Goal: Transaction & Acquisition: Book appointment/travel/reservation

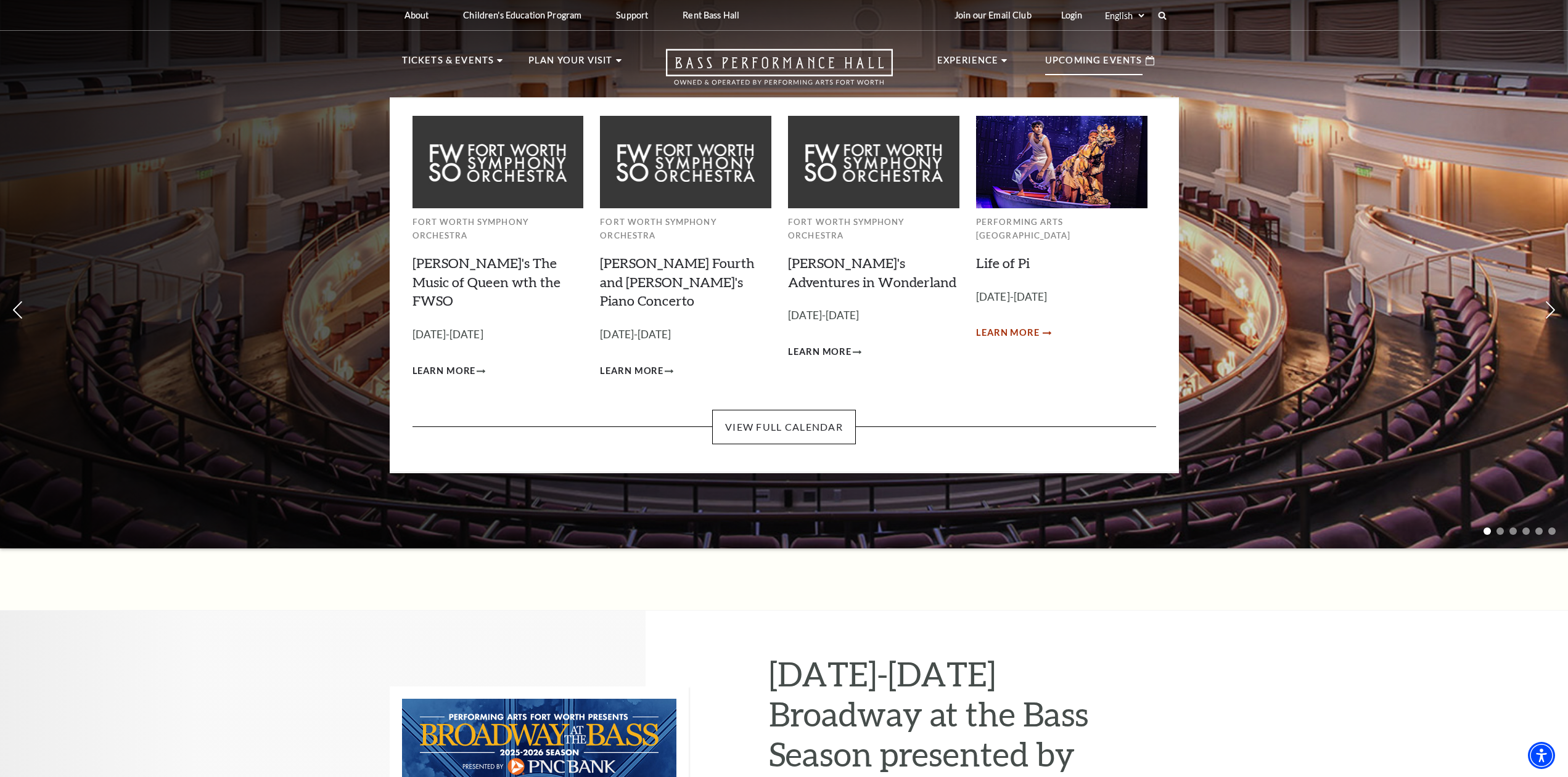
click at [1024, 326] on span "Learn More" at bounding box center [1008, 333] width 64 height 15
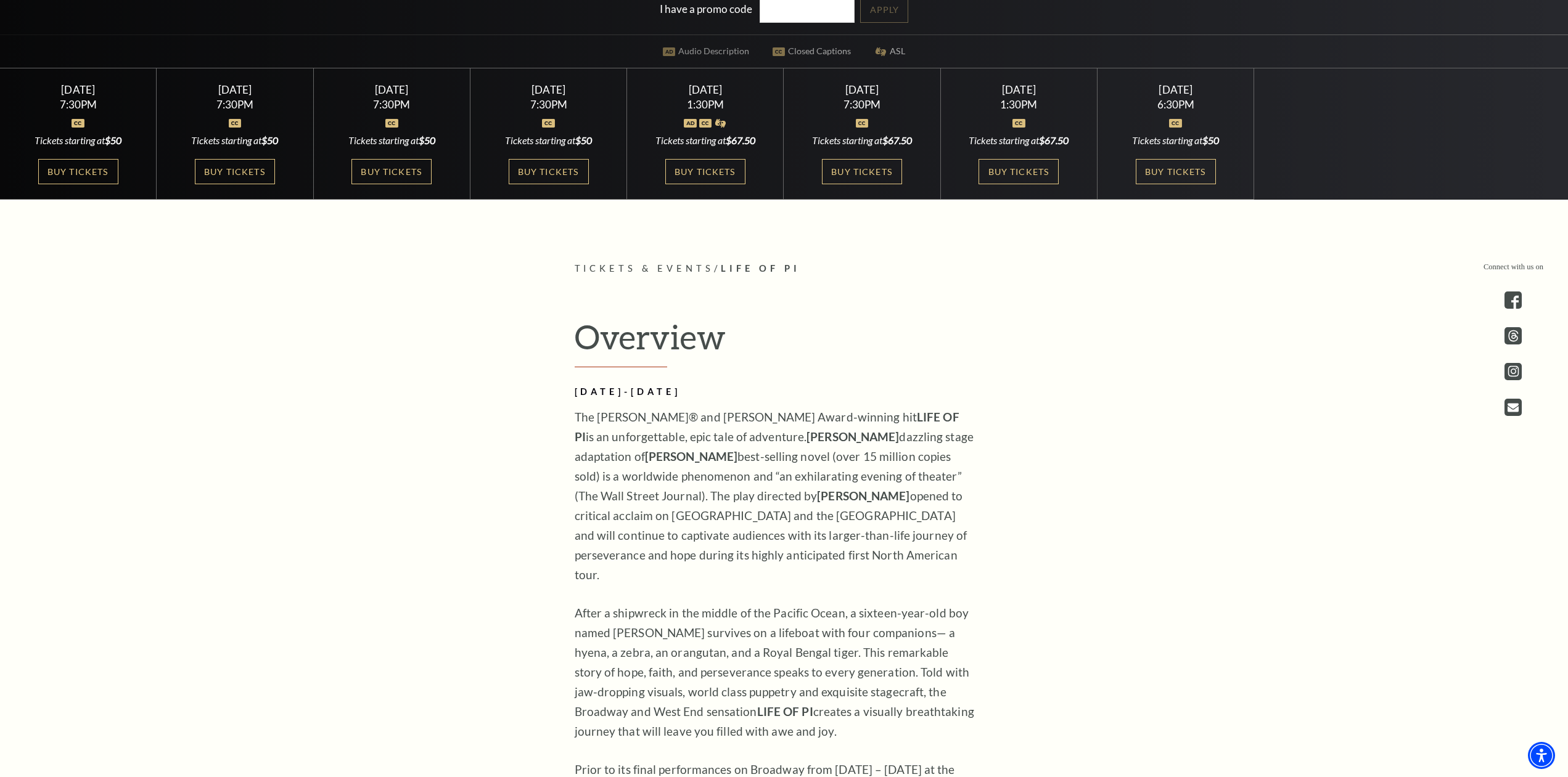
scroll to position [147, 0]
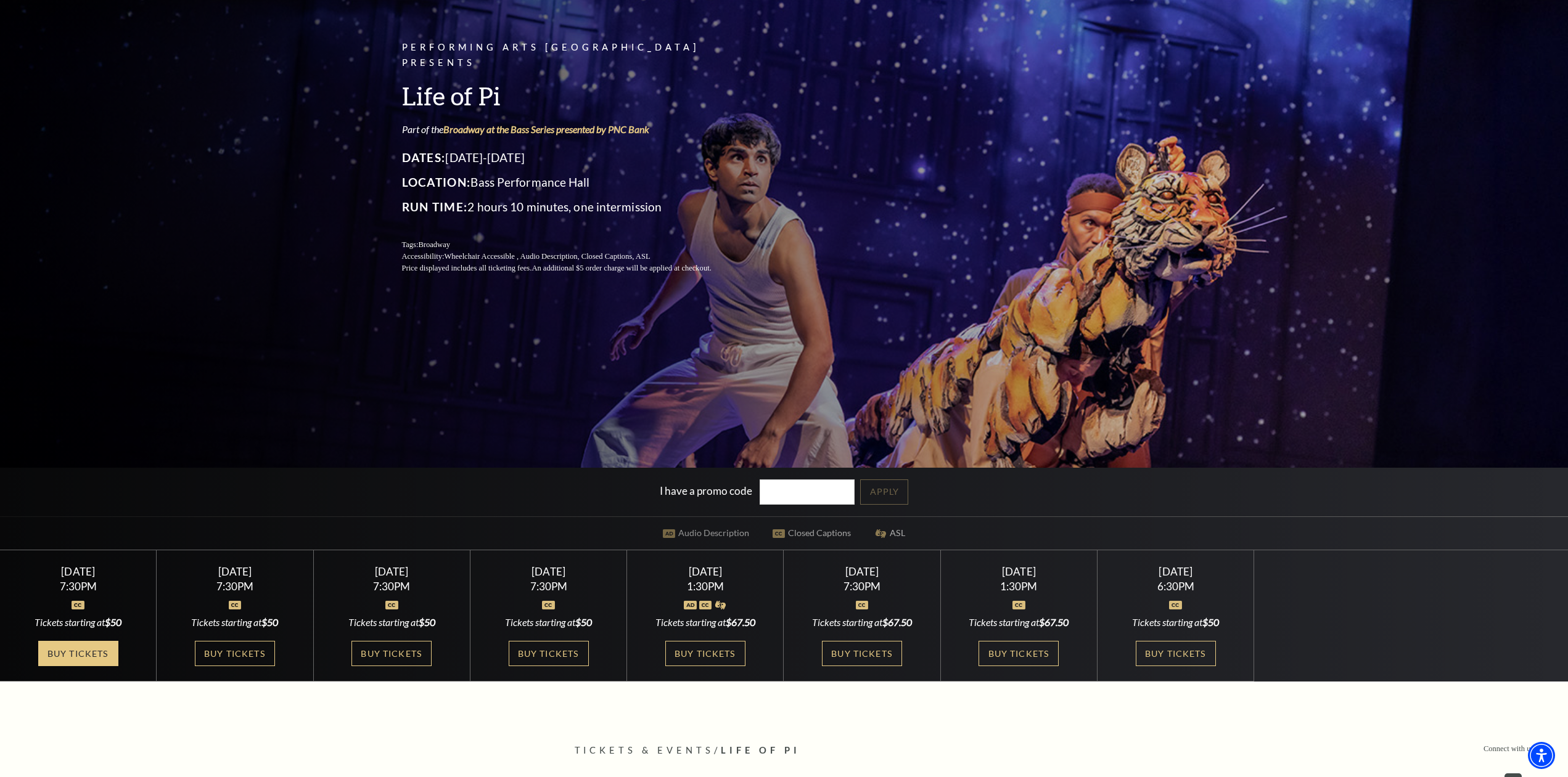
click at [102, 654] on link "Buy Tickets" at bounding box center [78, 653] width 80 height 25
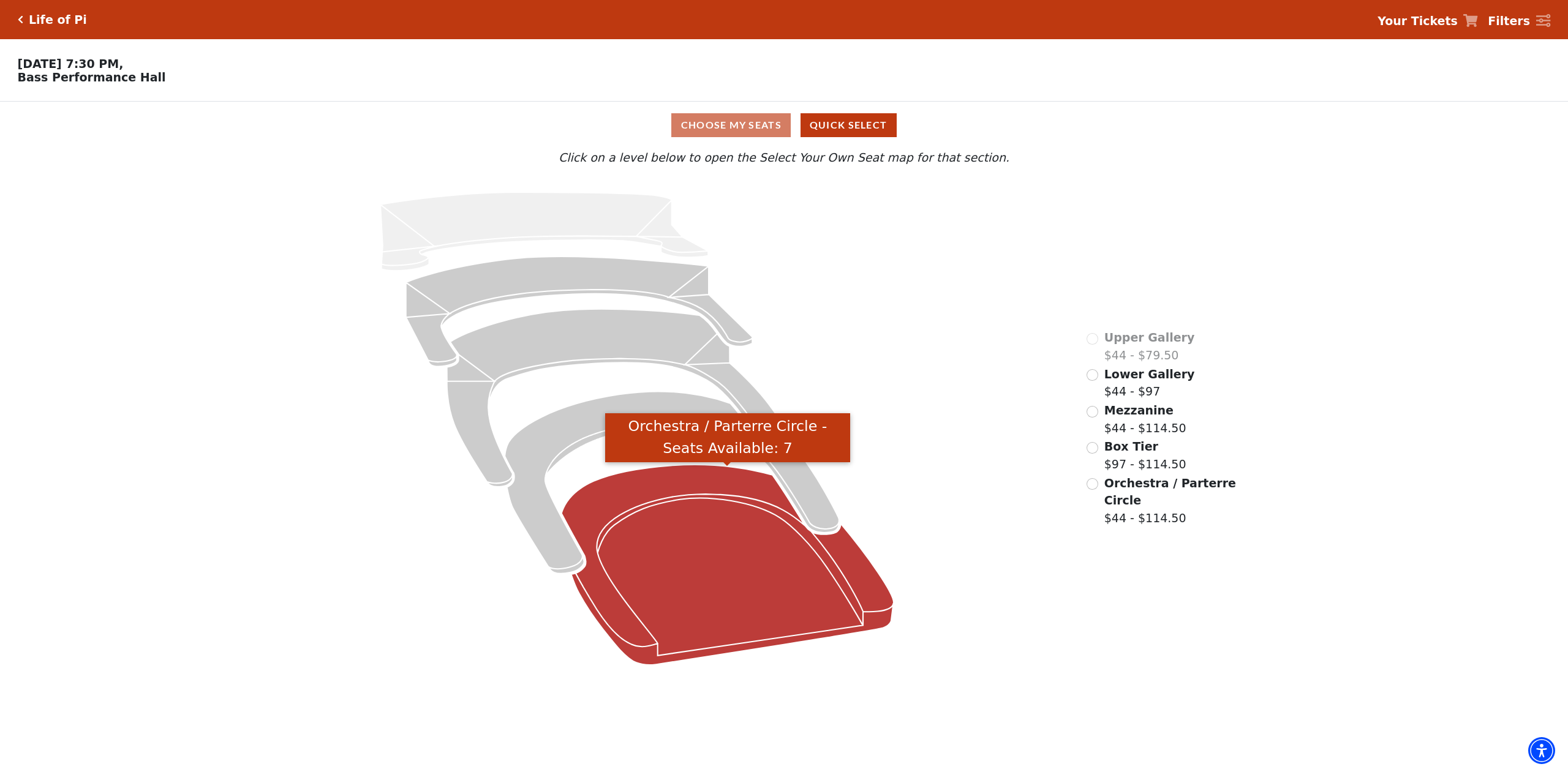
click at [609, 527] on icon "Orchestra / Parterre Circle - Seats Available: 7" at bounding box center [728, 564] width 332 height 200
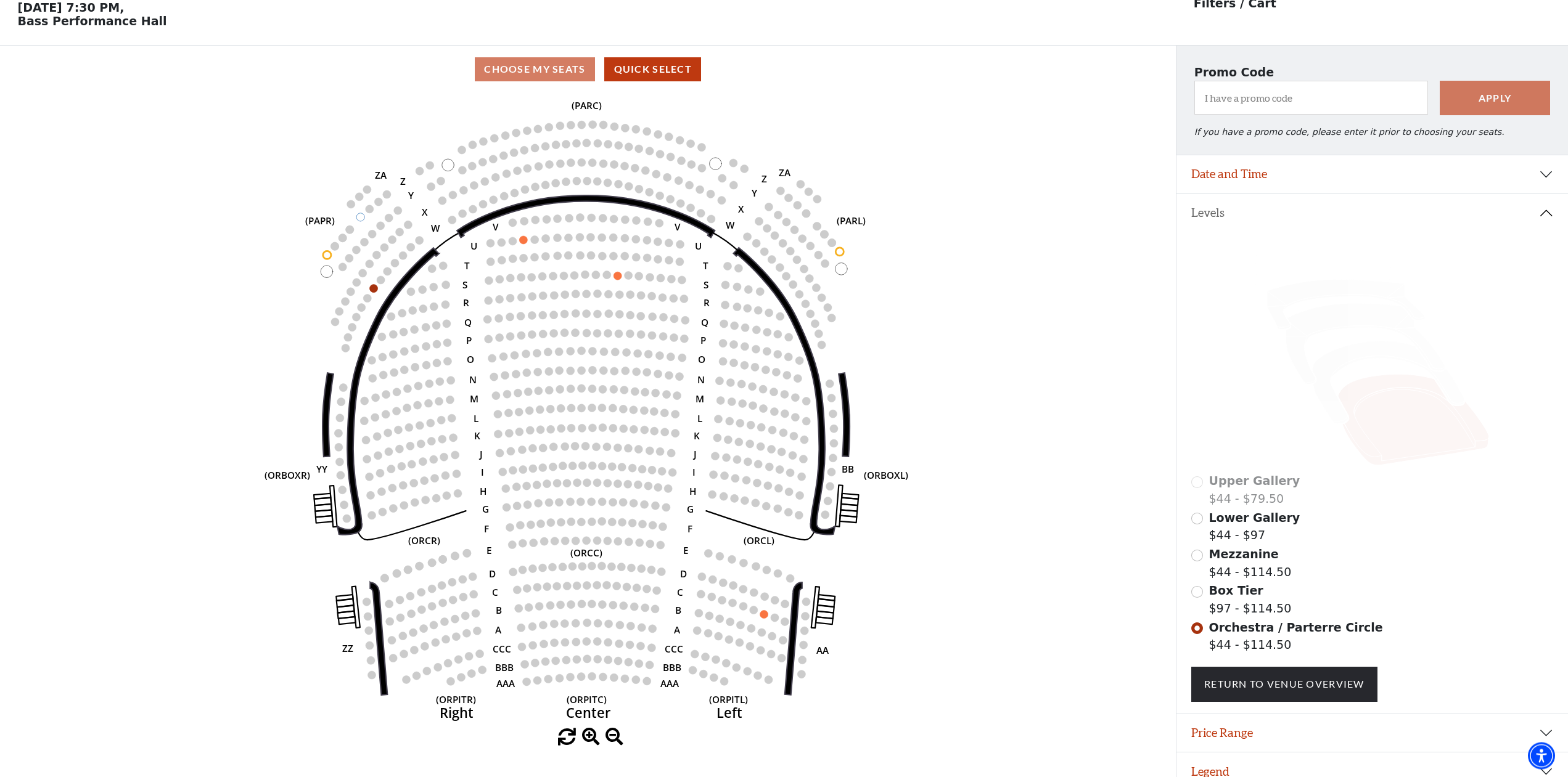
scroll to position [57, 0]
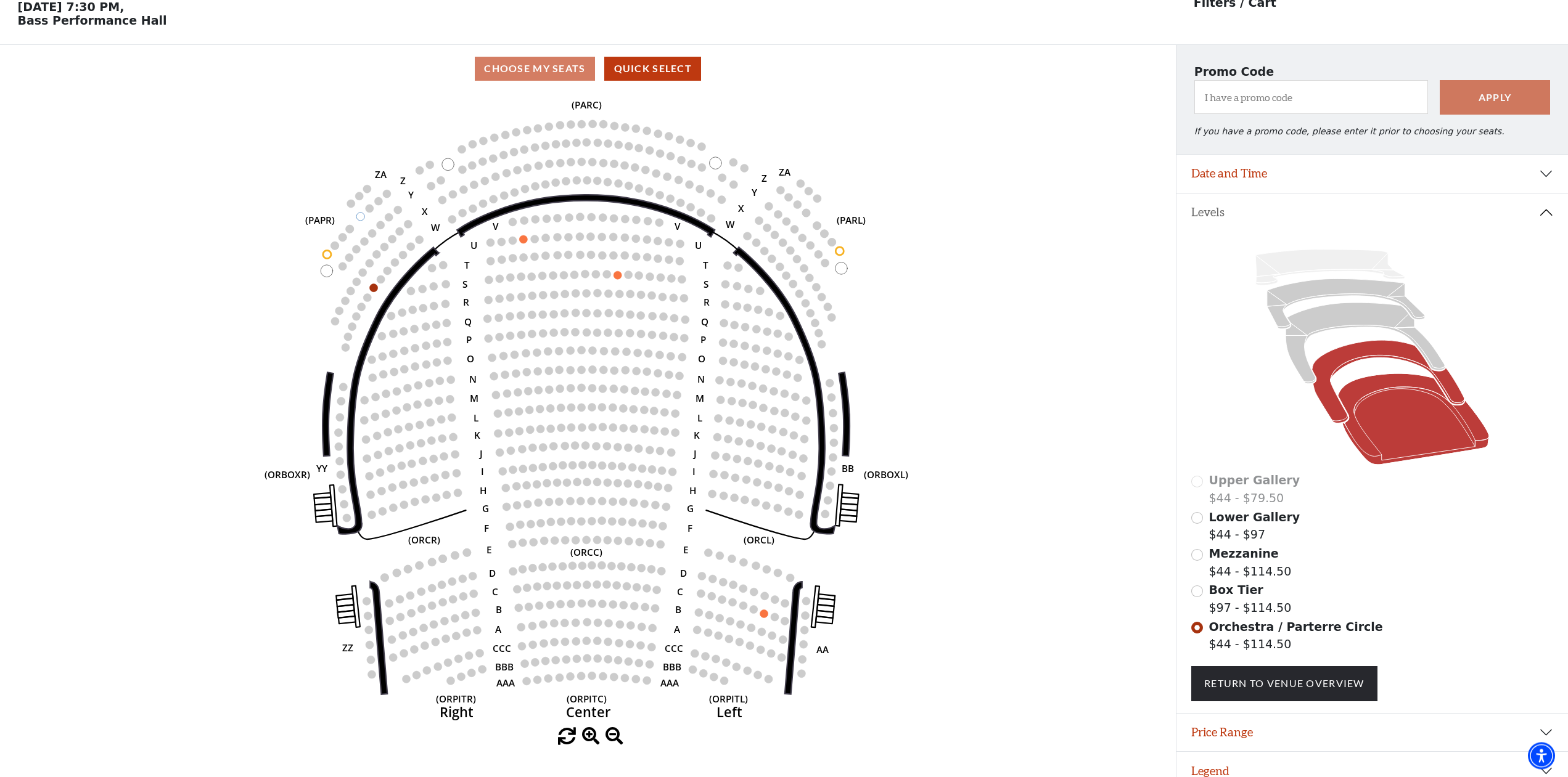
click at [1362, 360] on icon at bounding box center [1388, 382] width 152 height 82
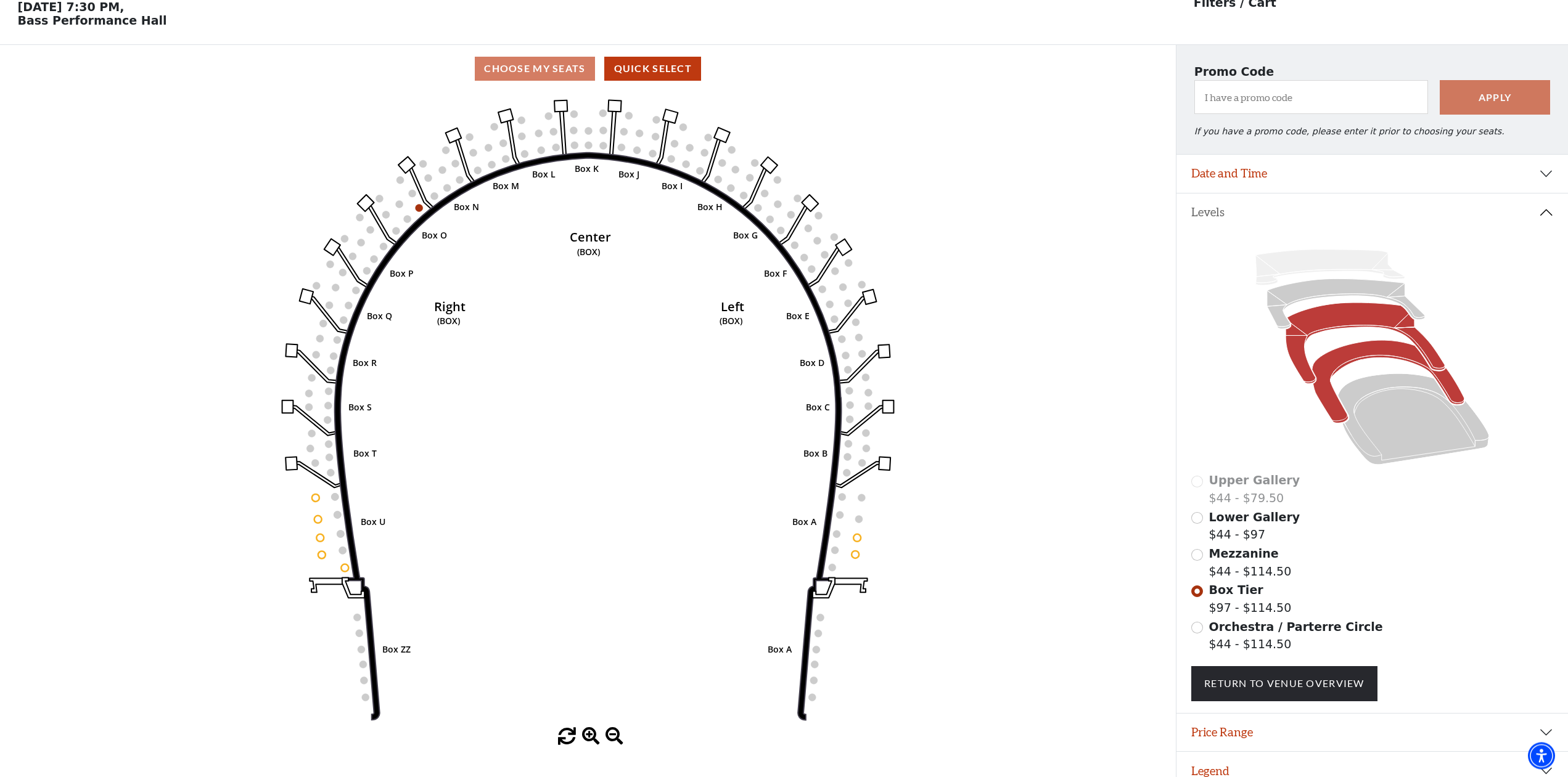
click at [1367, 314] on icon at bounding box center [1365, 344] width 159 height 81
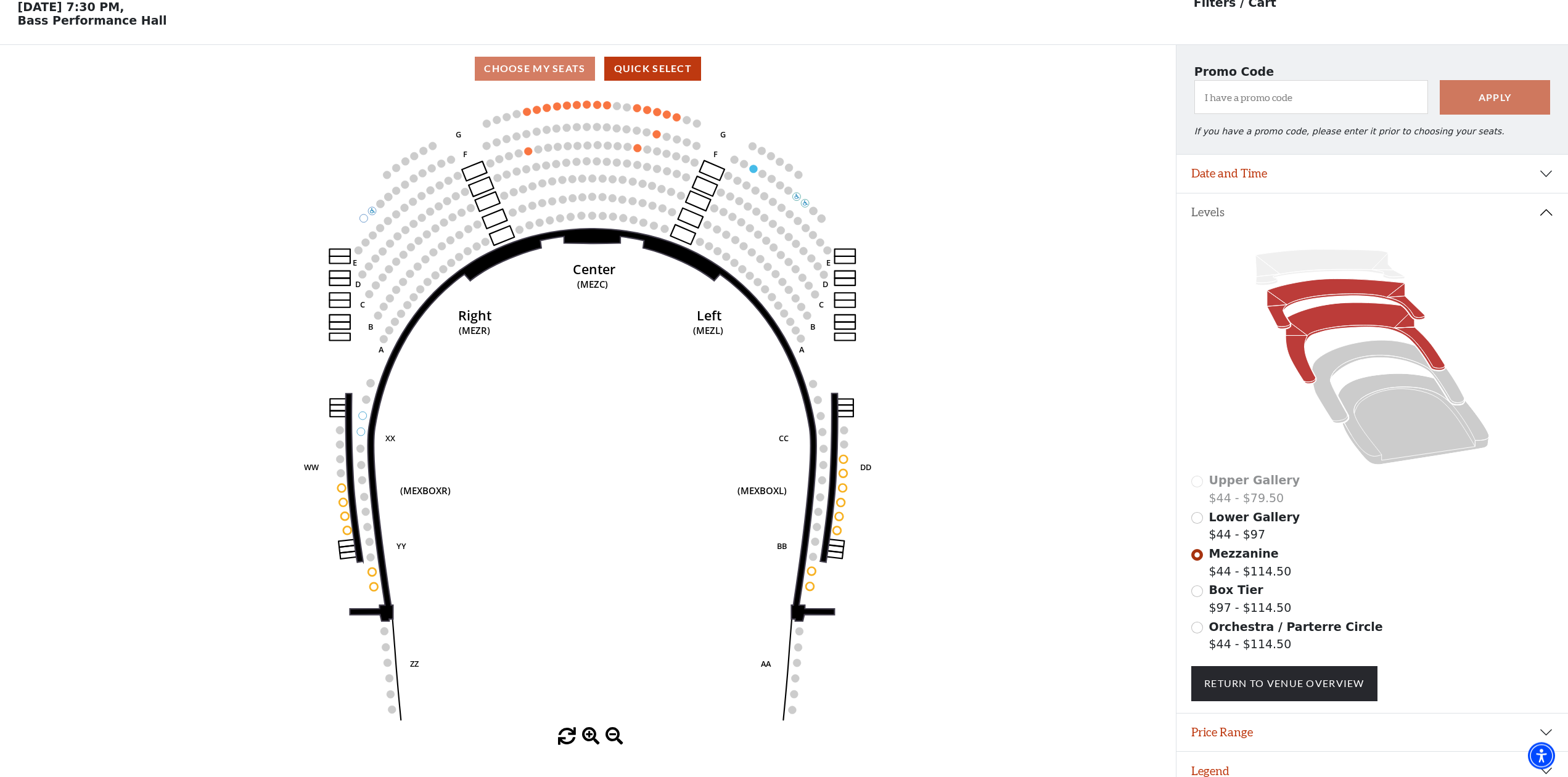
click at [1332, 295] on icon at bounding box center [1346, 304] width 158 height 50
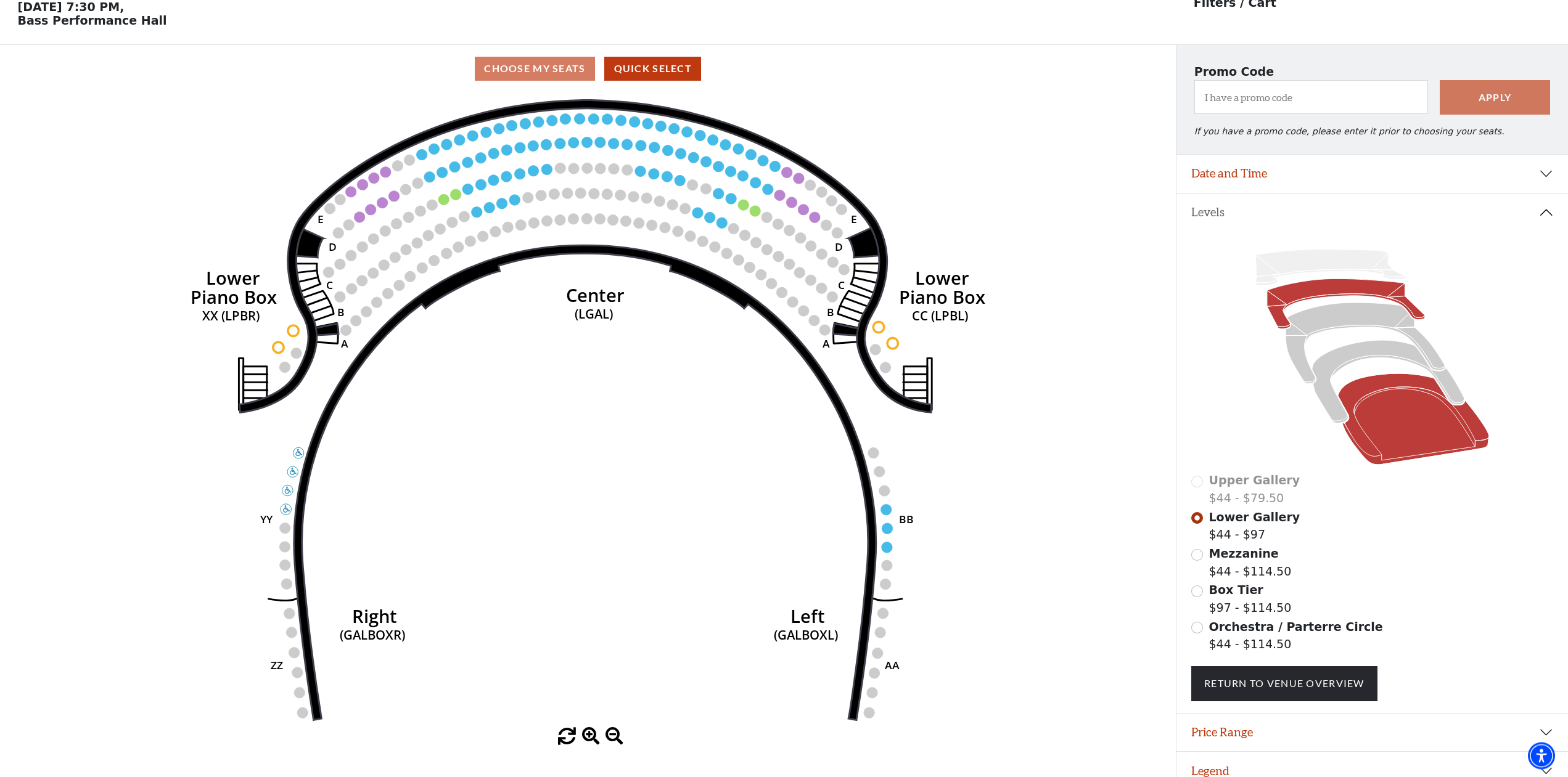
click at [1404, 422] on icon at bounding box center [1413, 420] width 151 height 91
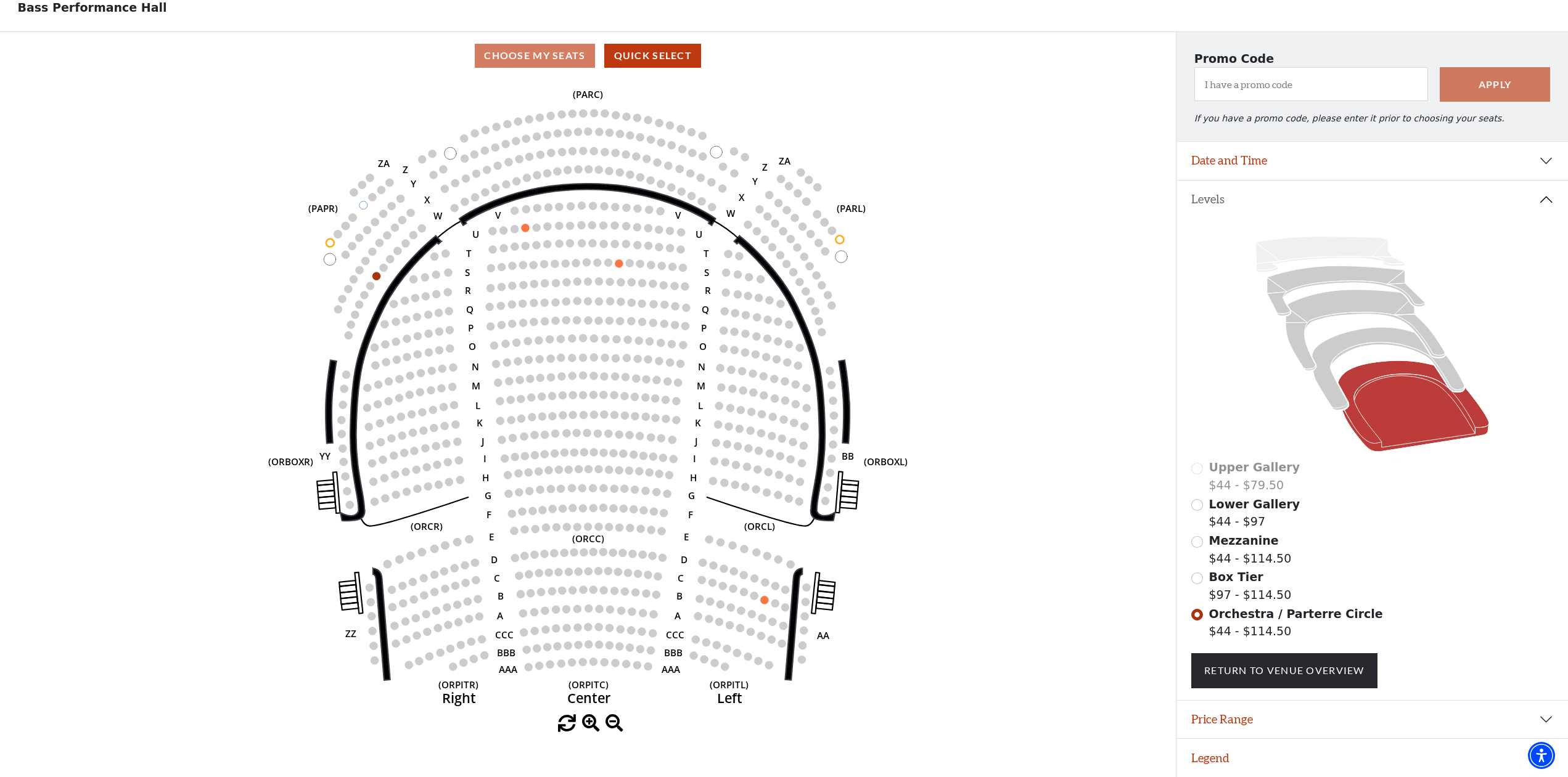
scroll to position [0, 0]
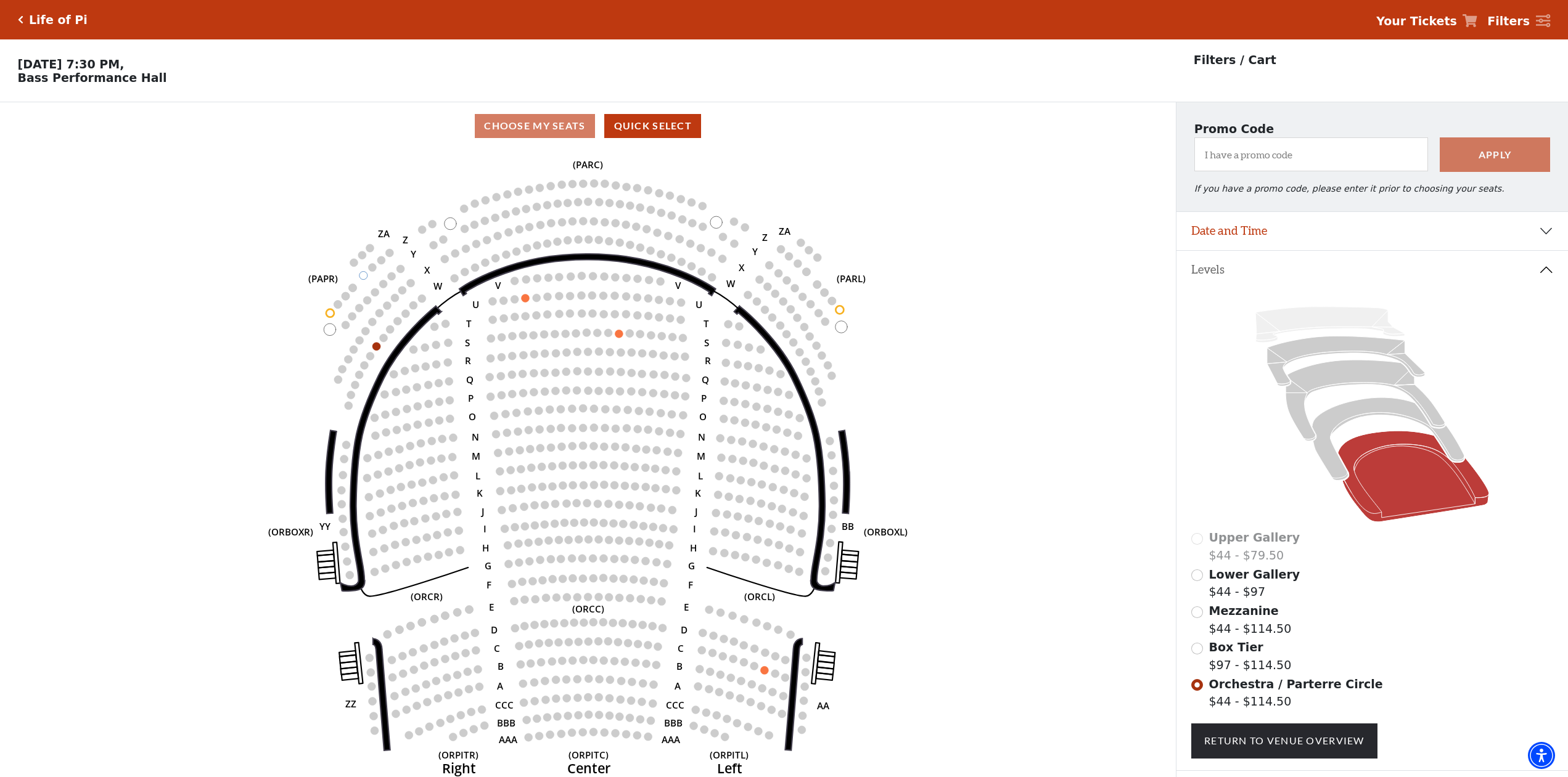
click at [21, 14] on div "Life of Pi" at bounding box center [53, 20] width 69 height 14
click at [21, 18] on icon "Click here to go back to filters" at bounding box center [21, 20] width 6 height 9
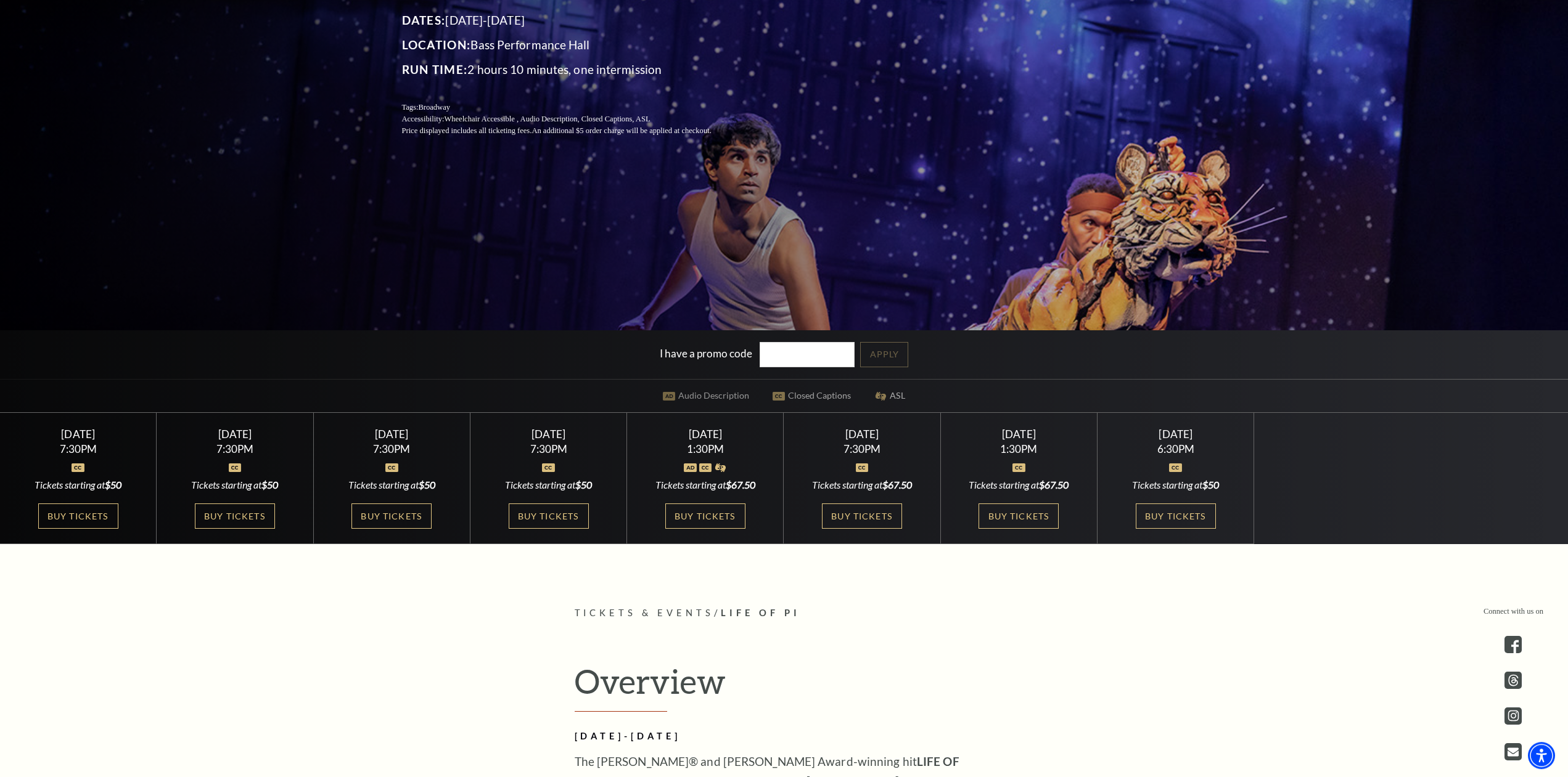
scroll to position [293, 0]
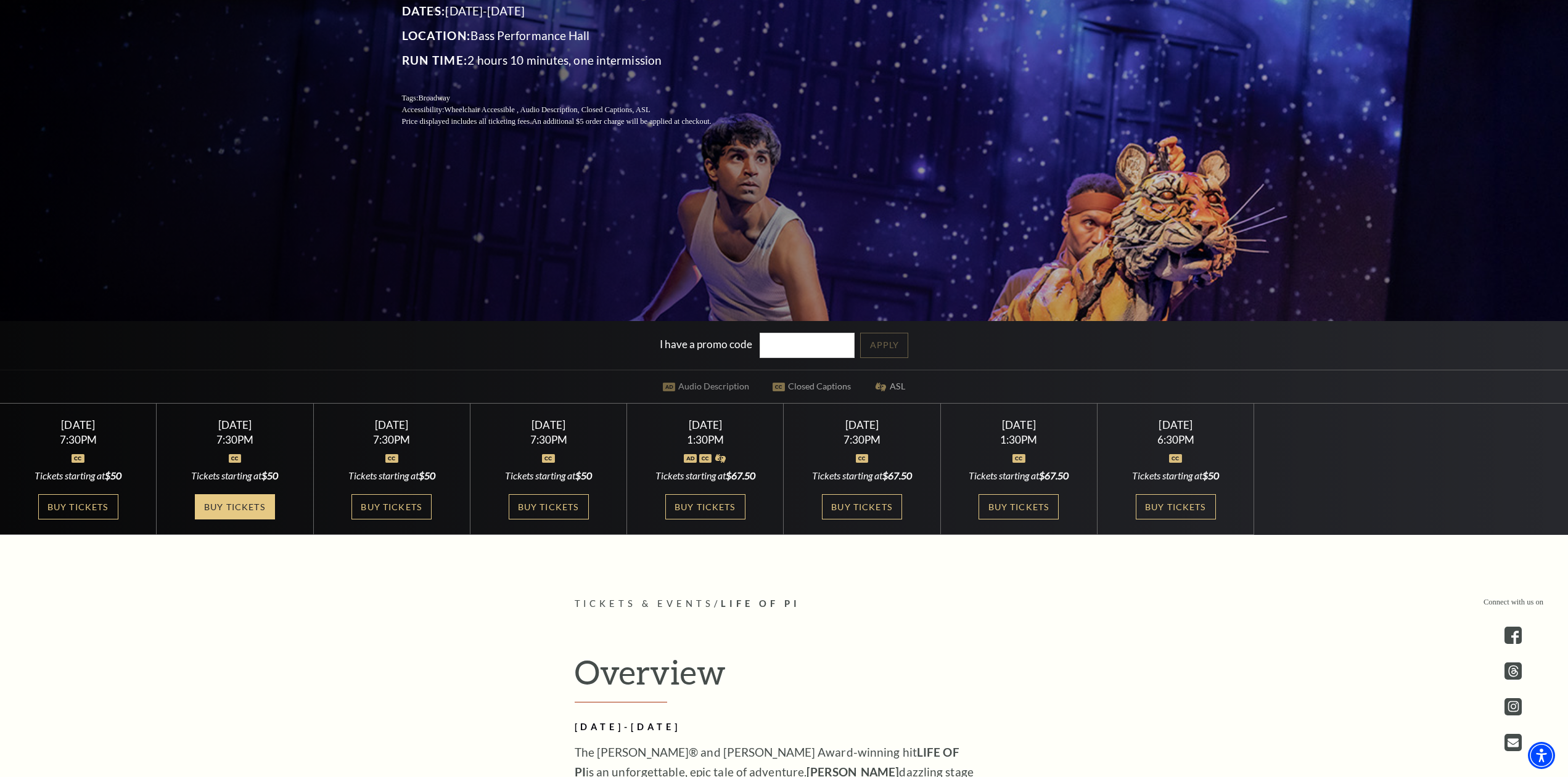
click at [224, 505] on link "Buy Tickets" at bounding box center [235, 506] width 80 height 25
click at [725, 504] on link "Buy Tickets" at bounding box center [705, 506] width 80 height 25
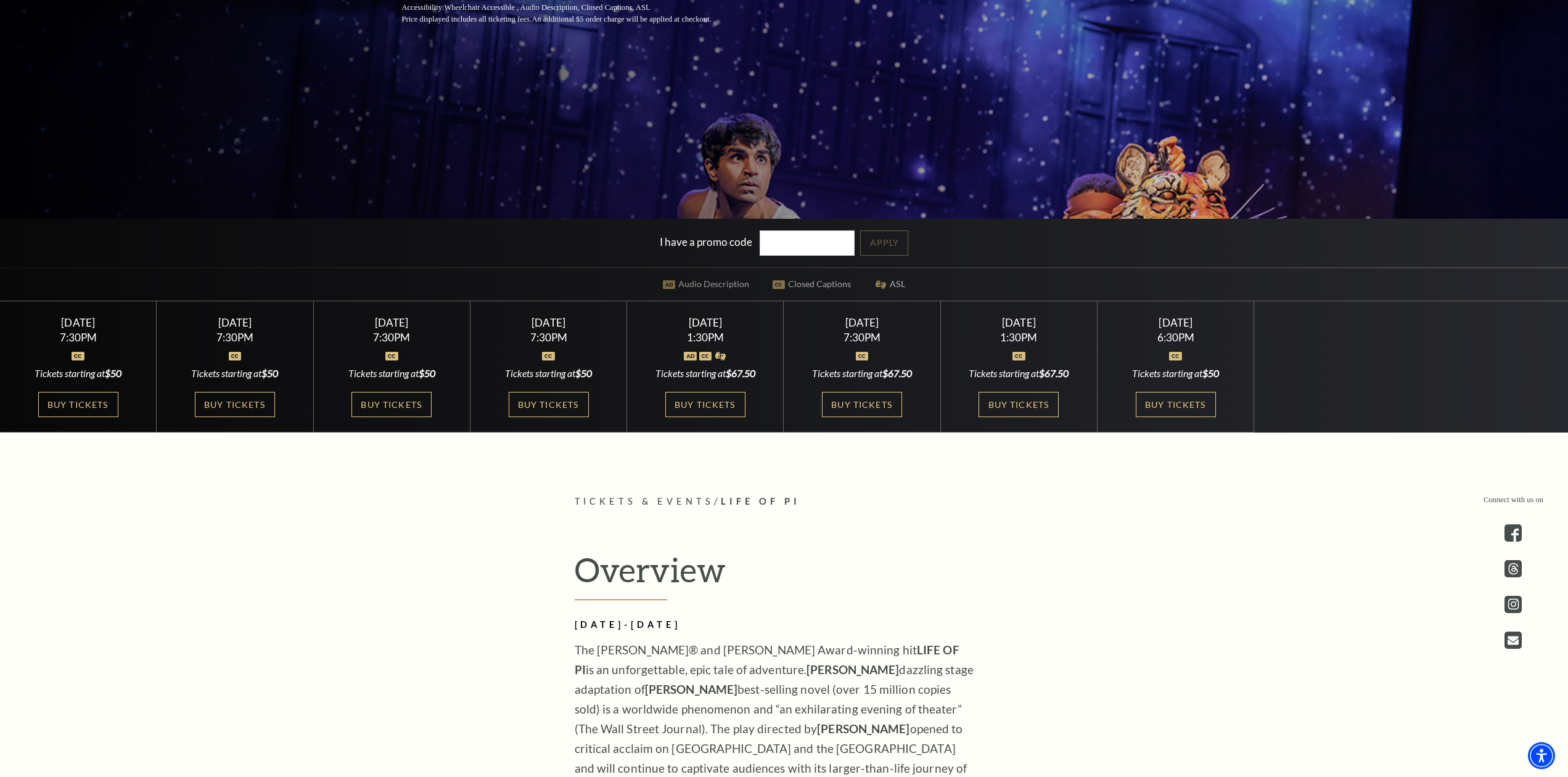
scroll to position [503, 0]
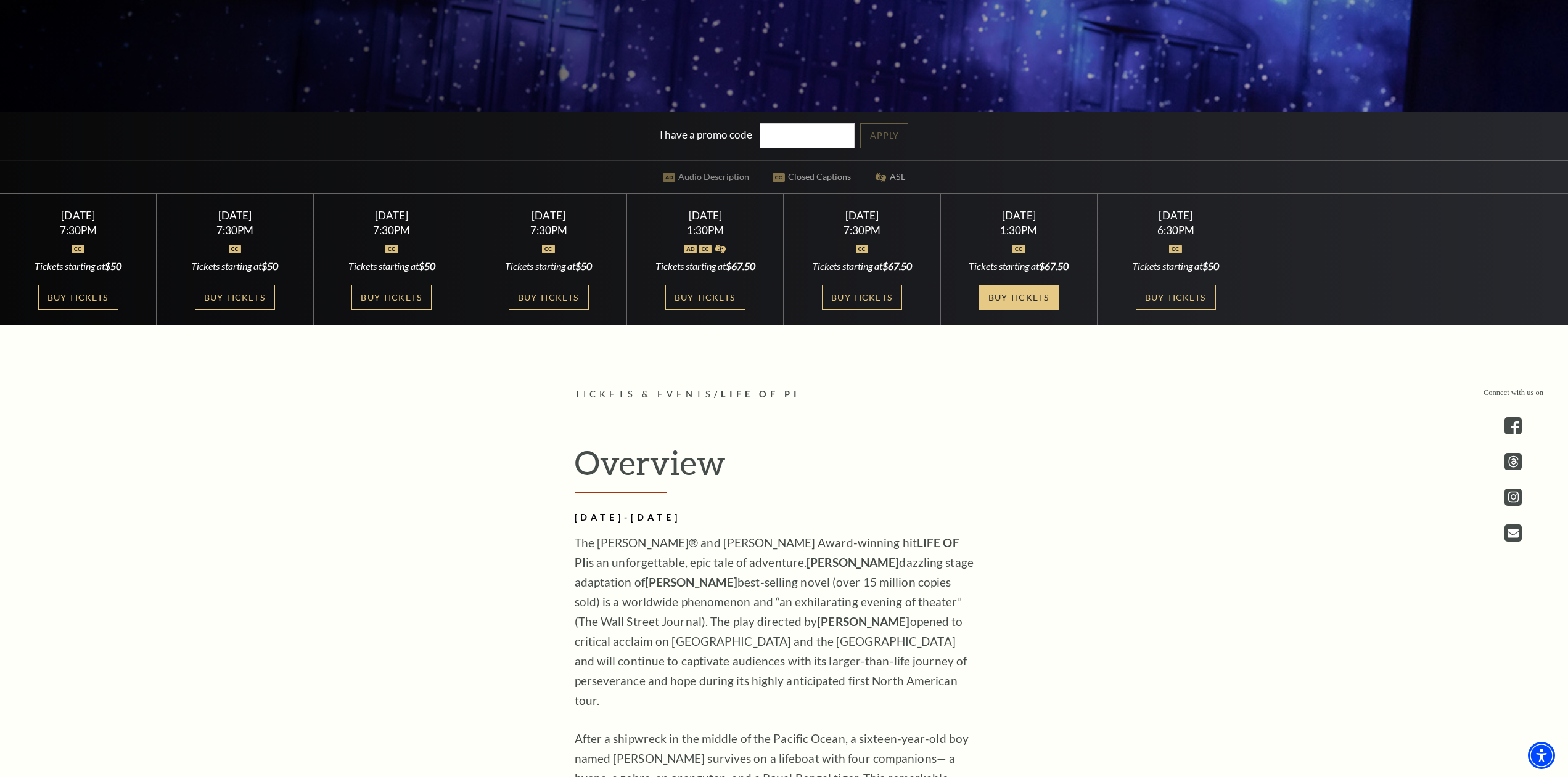
click at [1032, 292] on link "Buy Tickets" at bounding box center [1019, 297] width 80 height 25
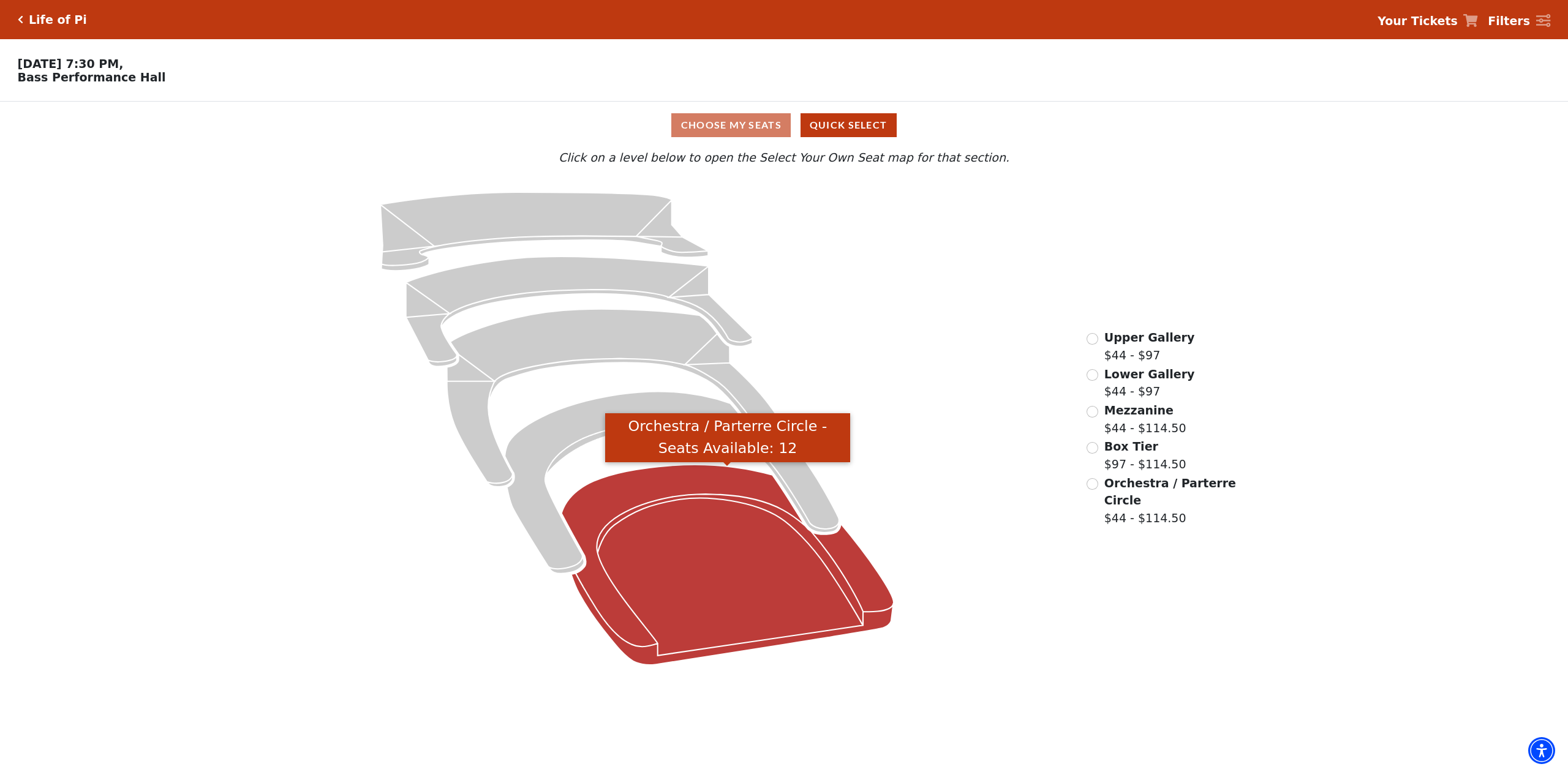
click at [686, 569] on icon "Orchestra / Parterre Circle - Seats Available: 12" at bounding box center [728, 564] width 332 height 200
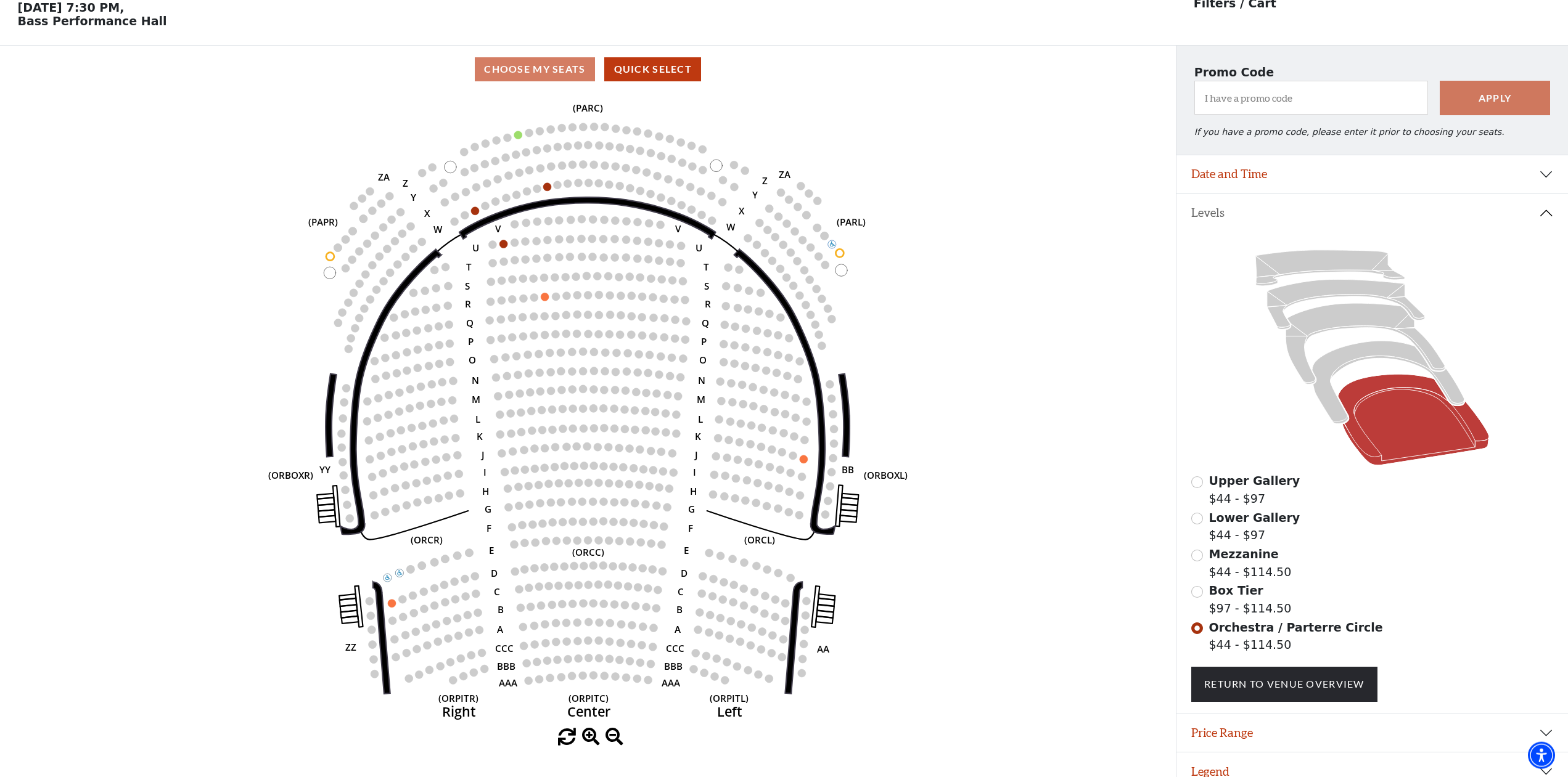
scroll to position [57, 0]
click at [1355, 354] on icon at bounding box center [1388, 382] width 152 height 82
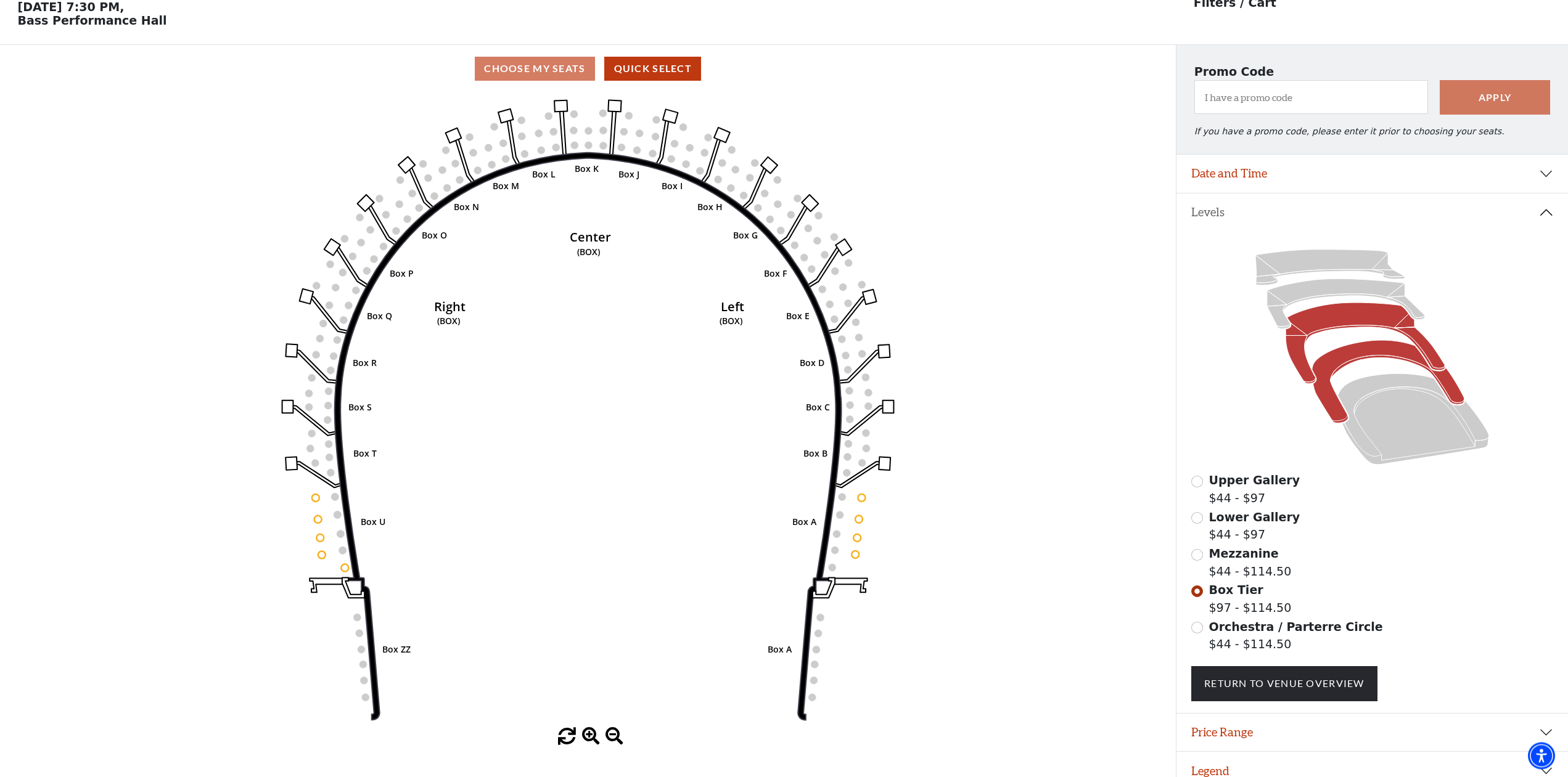
click at [1345, 323] on icon at bounding box center [1365, 344] width 159 height 81
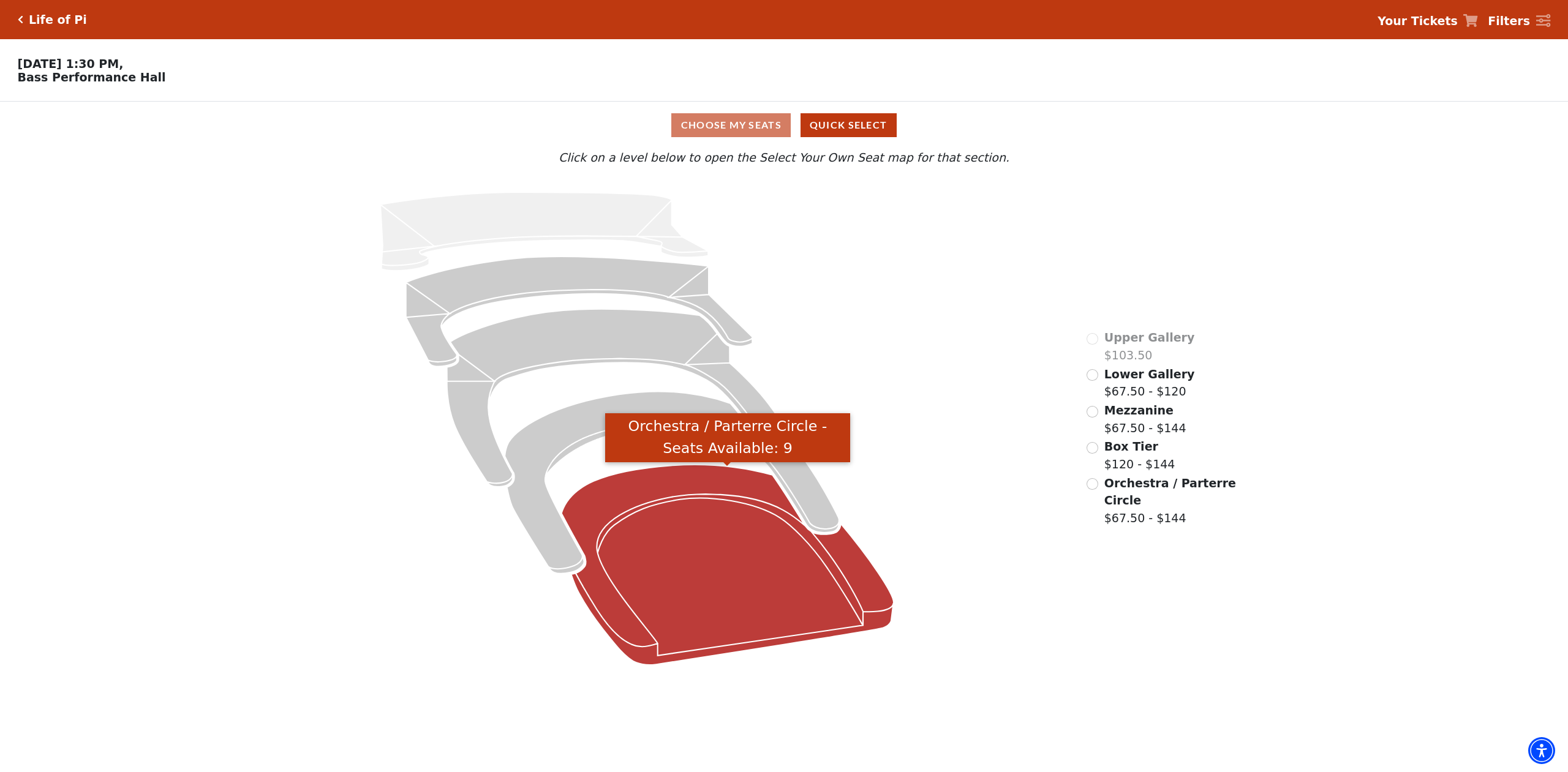
click at [666, 510] on icon "Orchestra / Parterre Circle - Seats Available: 9" at bounding box center [728, 564] width 332 height 200
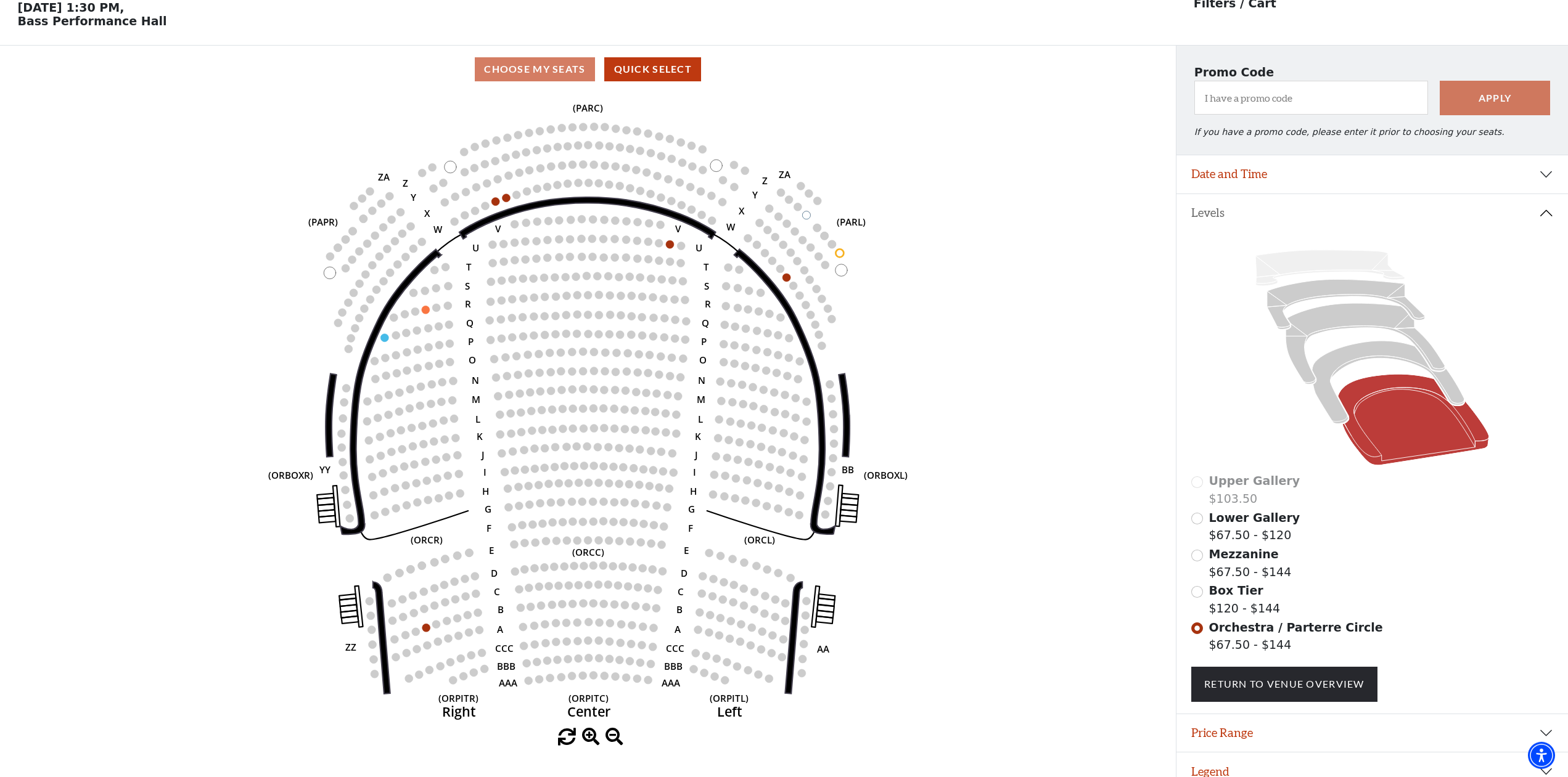
scroll to position [57, 0]
click at [1351, 362] on icon at bounding box center [1388, 382] width 152 height 82
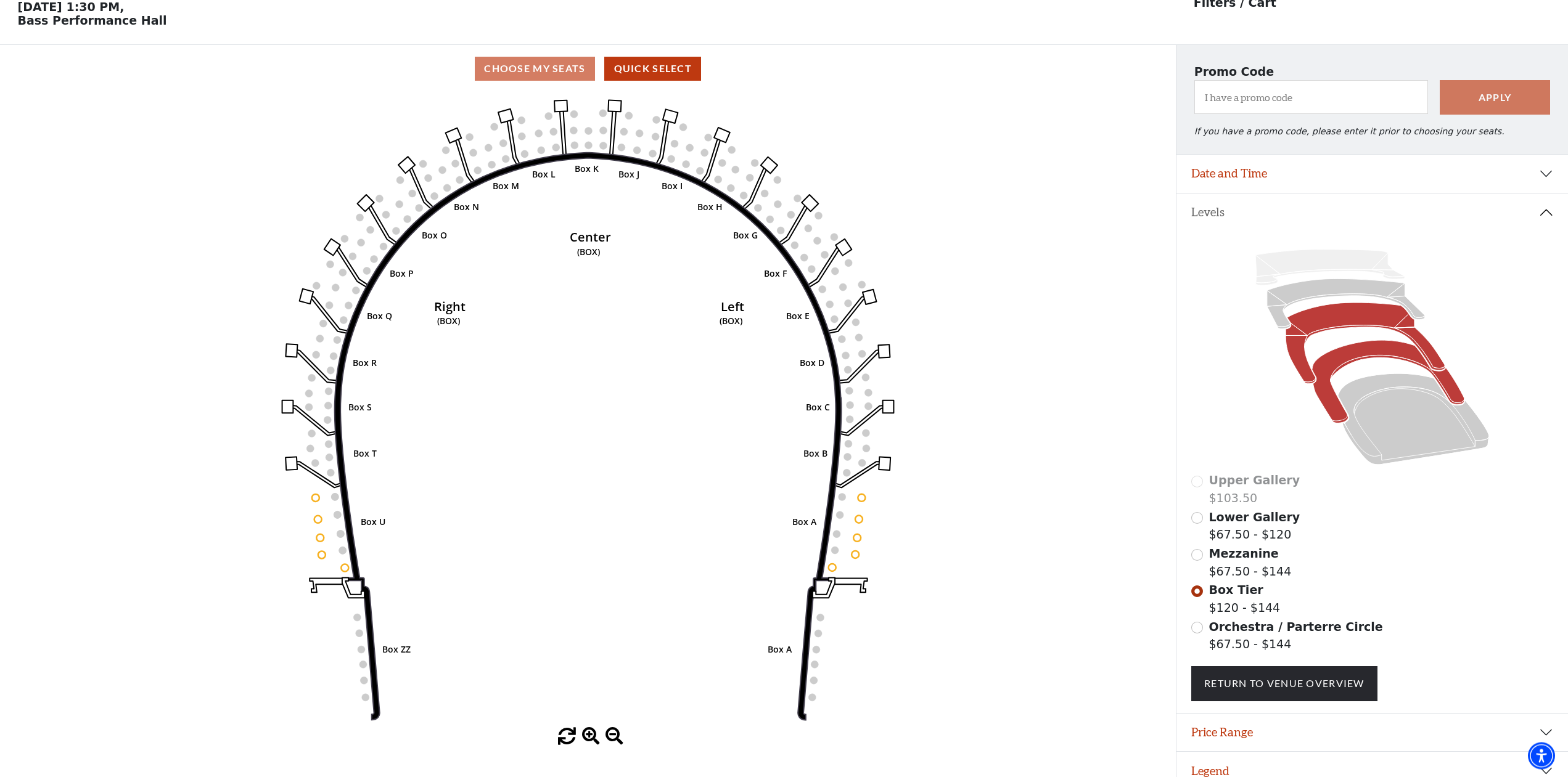
click at [1361, 320] on icon at bounding box center [1365, 344] width 159 height 81
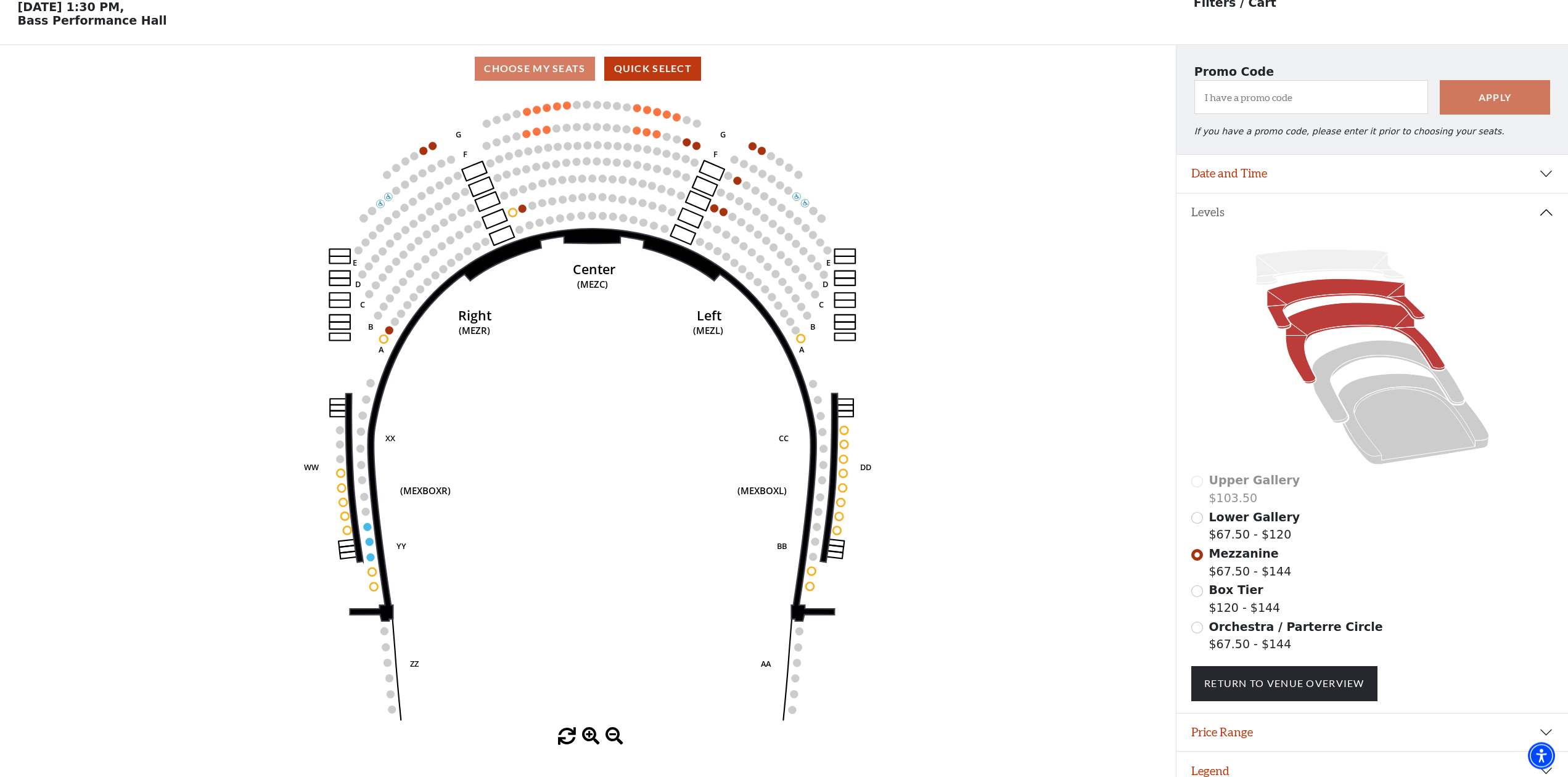
click at [1344, 298] on icon at bounding box center [1346, 304] width 158 height 50
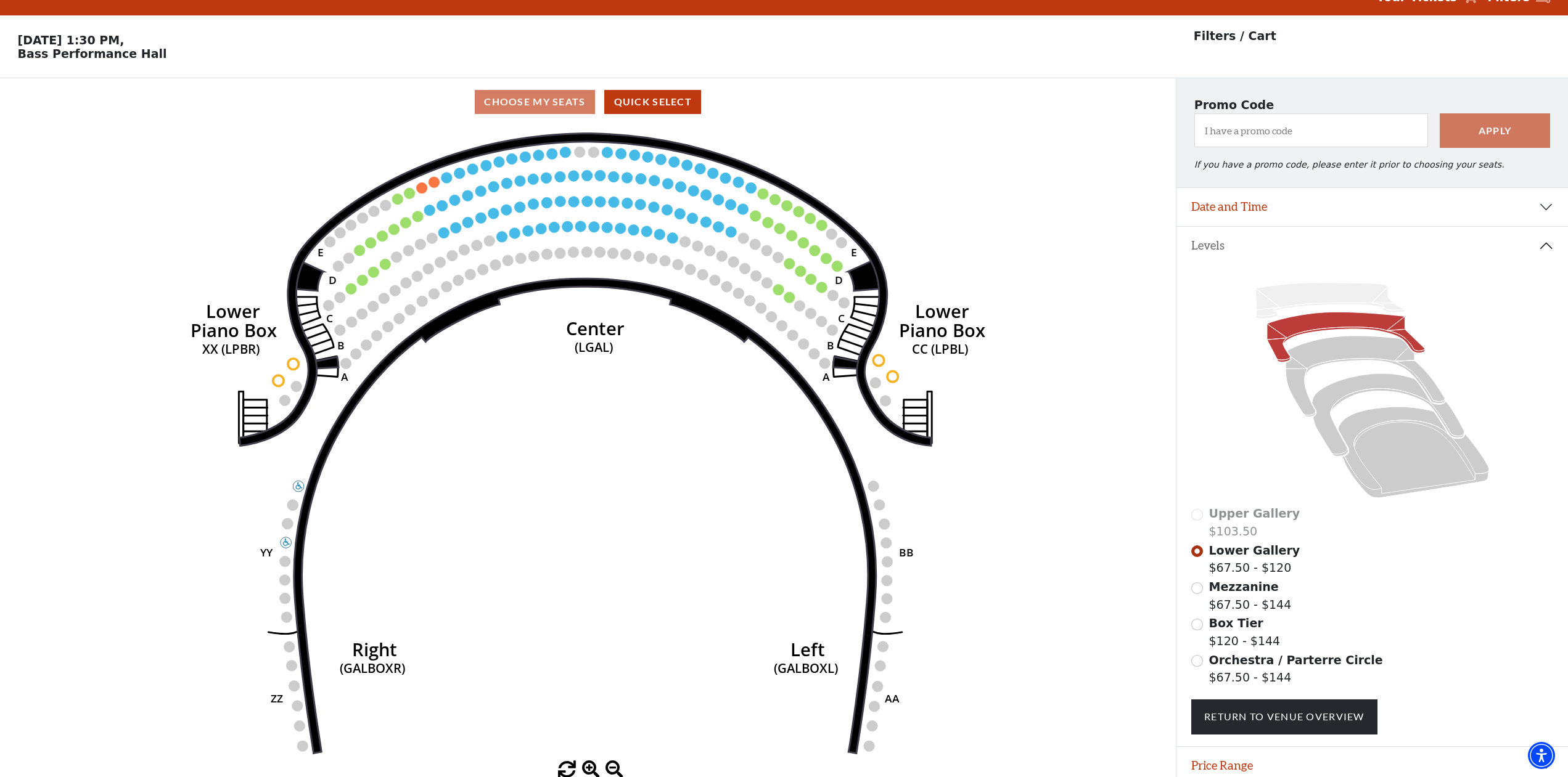
scroll to position [0, 0]
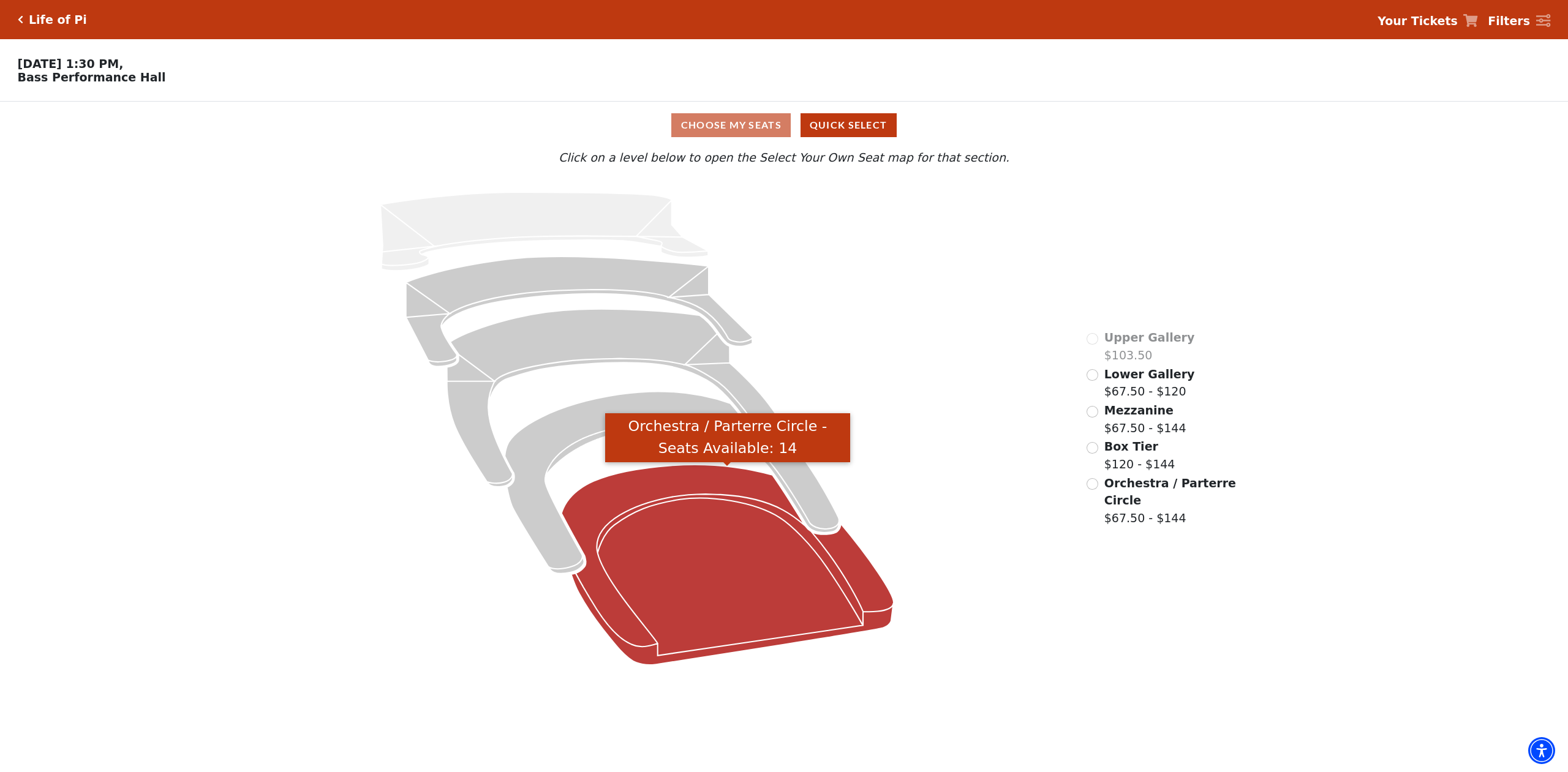
click at [698, 487] on icon "Orchestra / Parterre Circle - Seats Available: 14" at bounding box center [728, 564] width 332 height 200
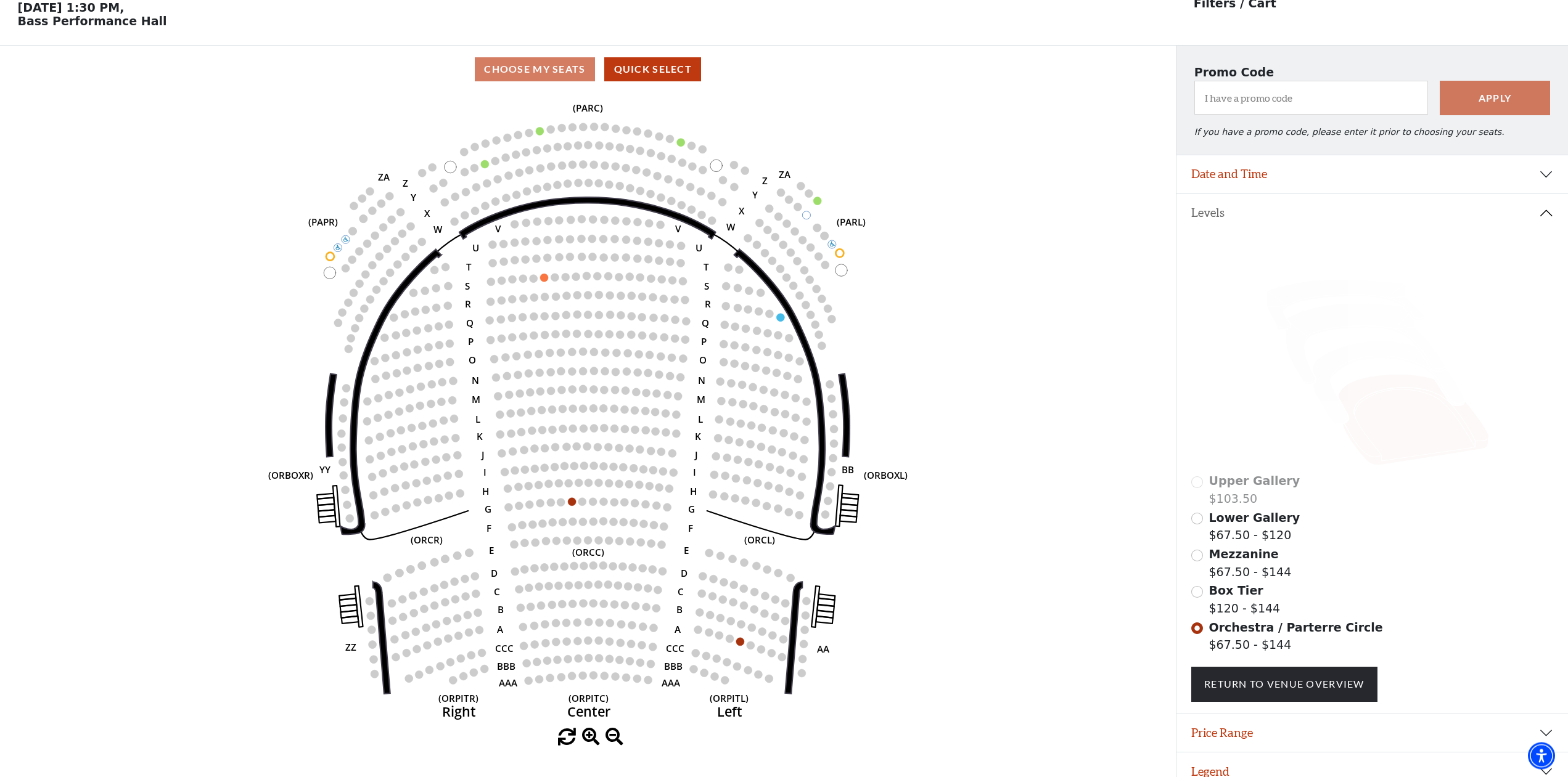
scroll to position [57, 0]
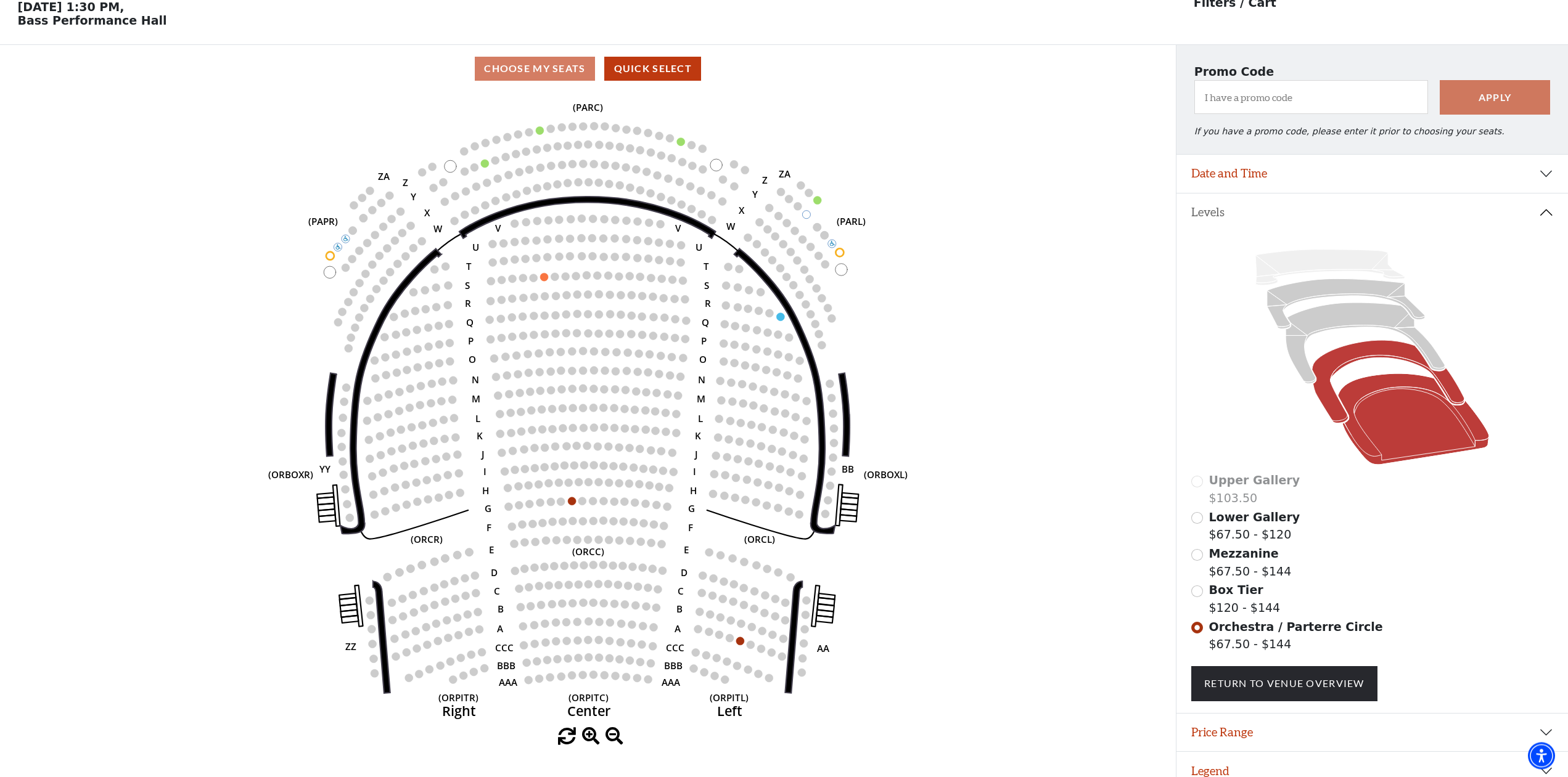
click at [1385, 354] on icon at bounding box center [1388, 382] width 152 height 82
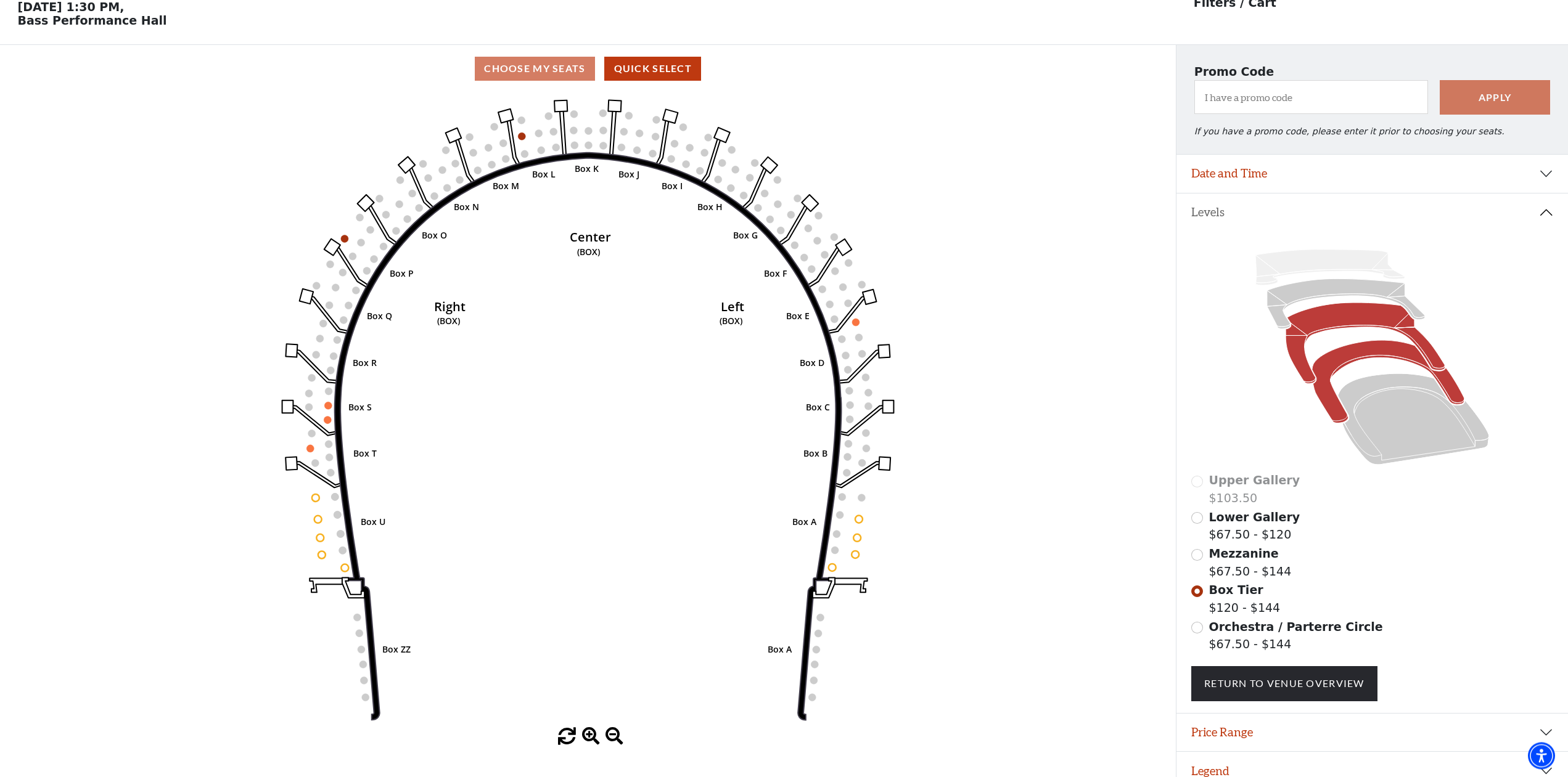
click at [1372, 330] on icon at bounding box center [1365, 344] width 159 height 81
